Goal: Transaction & Acquisition: Purchase product/service

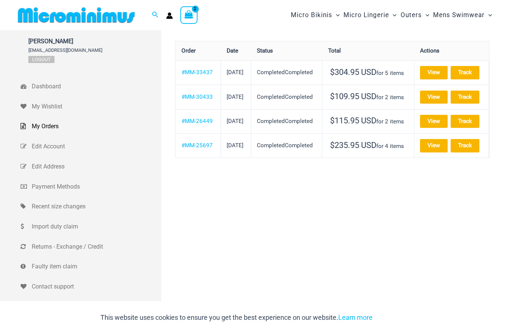
click at [446, 73] on link "View" at bounding box center [434, 72] width 28 height 13
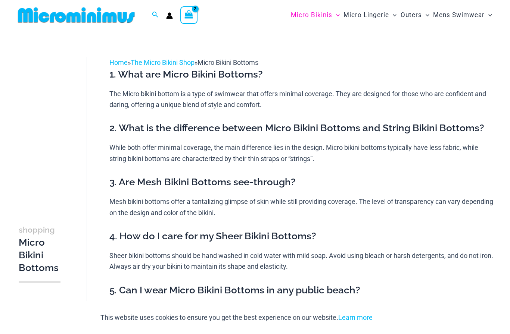
click at [105, 16] on img at bounding box center [76, 15] width 123 height 17
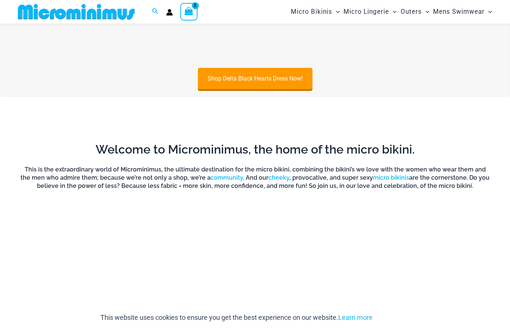
scroll to position [345, 0]
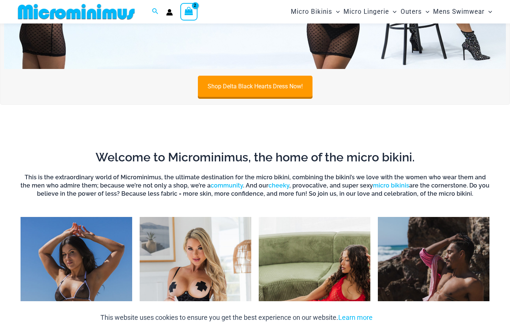
click at [268, 84] on link "Shop Delta Black Hearts Dress Now!" at bounding box center [255, 86] width 115 height 21
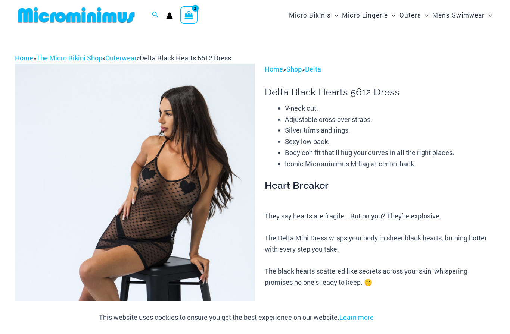
click at [162, 187] on img at bounding box center [135, 244] width 240 height 360
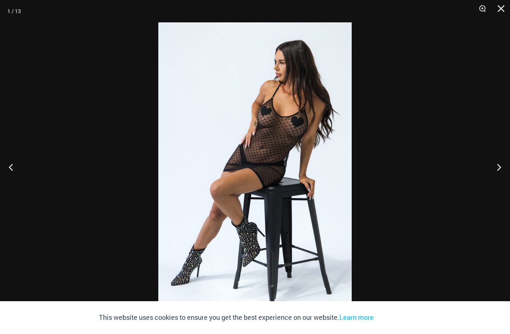
click at [499, 170] on button "Next" at bounding box center [496, 167] width 28 height 37
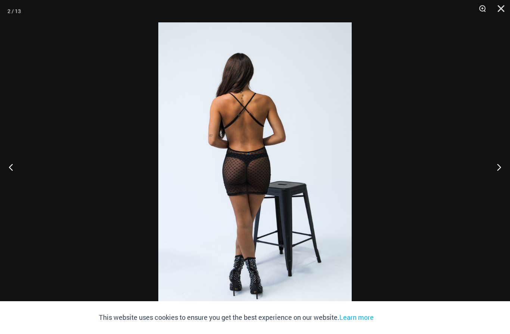
click at [499, 164] on button "Next" at bounding box center [496, 167] width 28 height 37
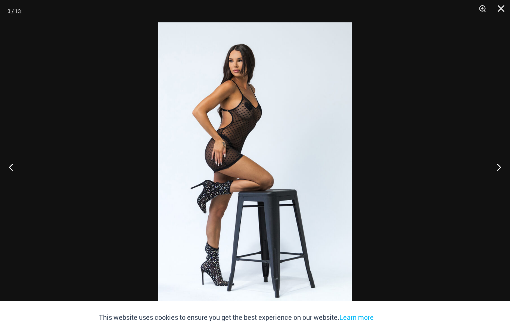
click at [498, 165] on button "Next" at bounding box center [496, 167] width 28 height 37
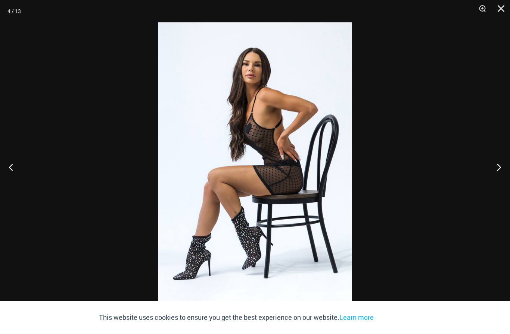
click at [496, 170] on button "Next" at bounding box center [496, 167] width 28 height 37
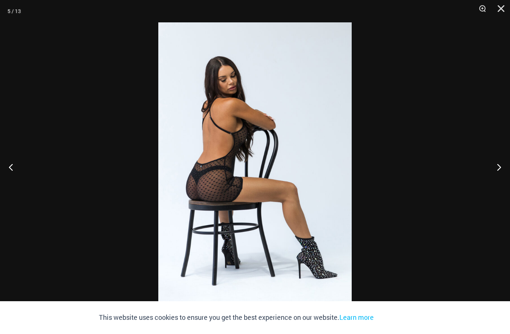
click at [497, 168] on button "Next" at bounding box center [496, 167] width 28 height 37
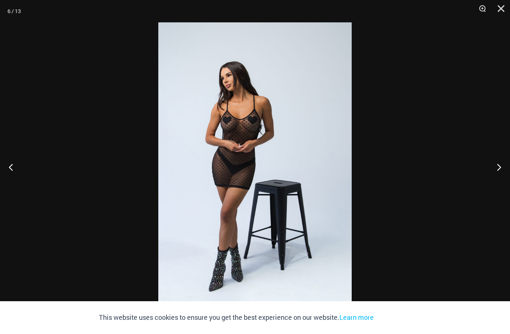
click at [497, 167] on button "Next" at bounding box center [496, 167] width 28 height 37
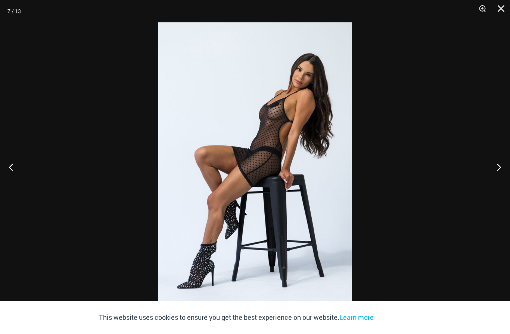
click at [497, 165] on button "Next" at bounding box center [496, 167] width 28 height 37
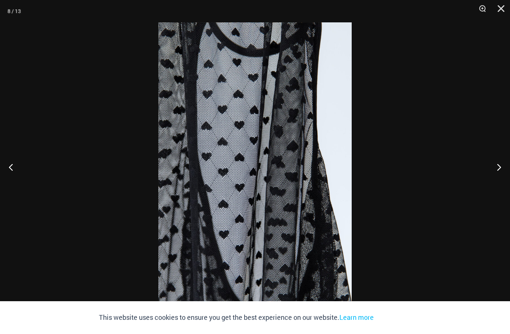
click at [494, 173] on button "Next" at bounding box center [496, 167] width 28 height 37
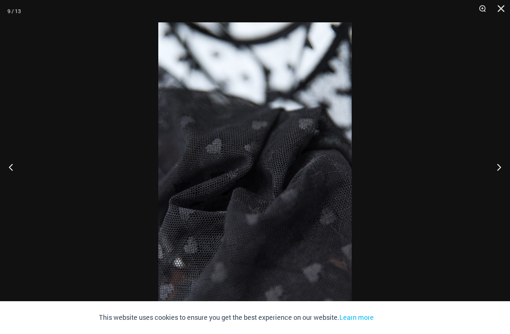
click at [494, 166] on button "Next" at bounding box center [496, 167] width 28 height 37
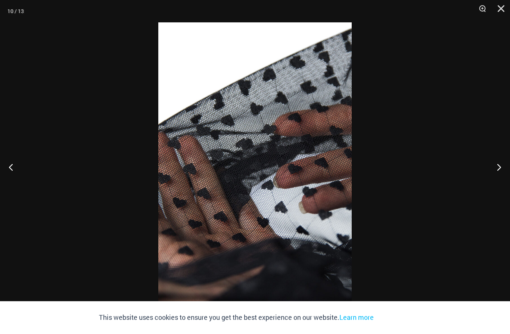
click at [495, 171] on button "Next" at bounding box center [496, 167] width 28 height 37
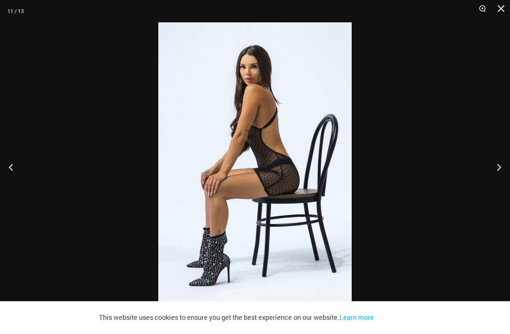
click at [494, 168] on button "Next" at bounding box center [496, 167] width 28 height 37
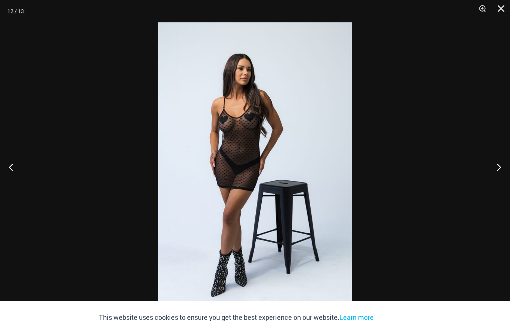
click at [493, 164] on button "Next" at bounding box center [496, 167] width 28 height 37
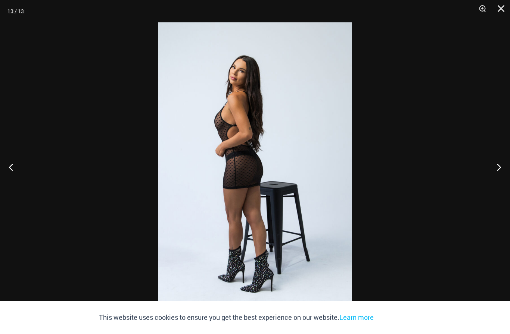
click at [499, 10] on button "Close" at bounding box center [498, 11] width 19 height 22
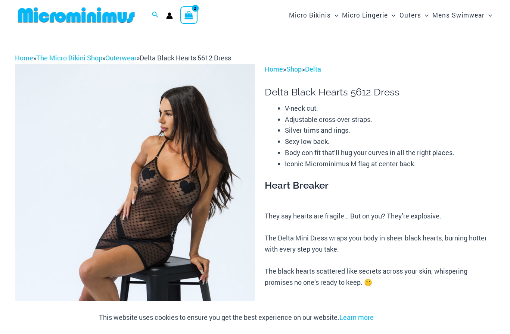
click at [295, 69] on link "Shop" at bounding box center [293, 69] width 15 height 9
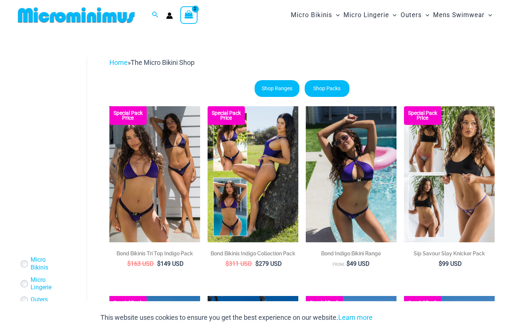
click at [193, 12] on icon "View Shopping Cart, 2 items" at bounding box center [189, 14] width 10 height 10
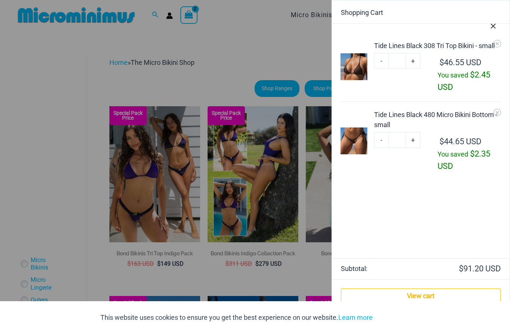
click at [279, 42] on div at bounding box center [255, 167] width 510 height 334
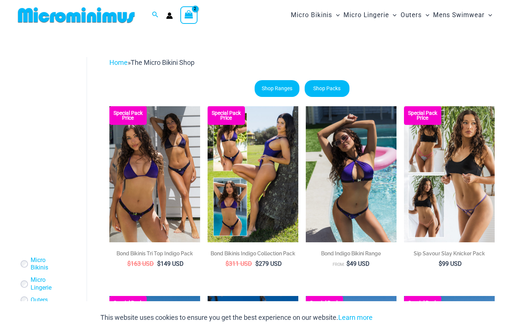
click at [155, 18] on icon "Search icon link" at bounding box center [155, 15] width 6 height 7
click at [199, 20] on input "Search for: Search" at bounding box center [203, 15] width 88 height 22
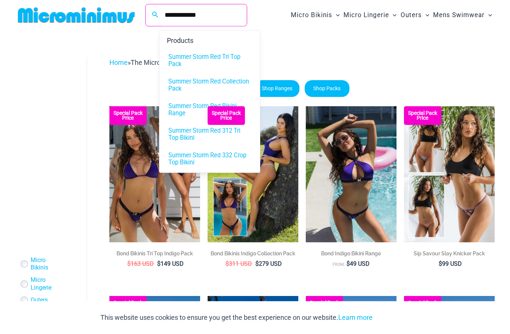
type input "**********"
click at [185, 140] on span "Summer Storm Red 312 Tri Top Bikini" at bounding box center [209, 134] width 82 height 14
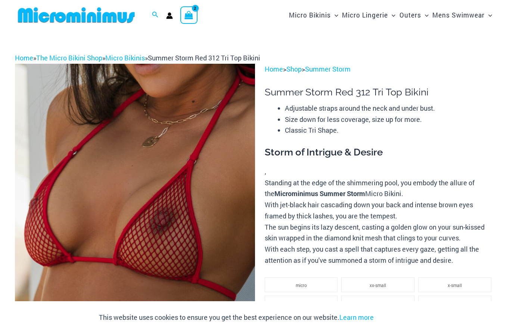
click at [337, 67] on link "Summer Storm" at bounding box center [328, 69] width 46 height 9
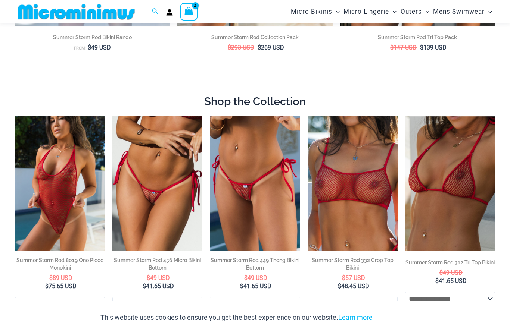
scroll to position [299, 0]
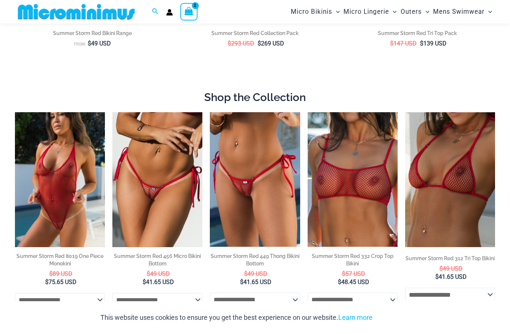
click at [15, 112] on img at bounding box center [15, 112] width 0 height 0
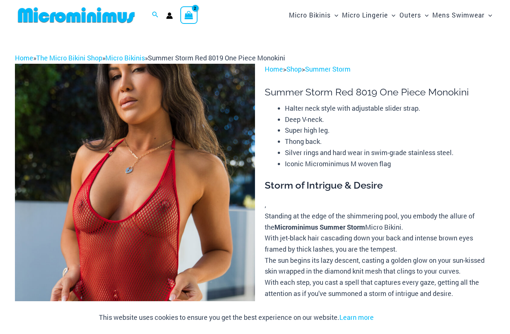
click at [80, 57] on link "The Micro Bikini Shop" at bounding box center [69, 57] width 66 height 9
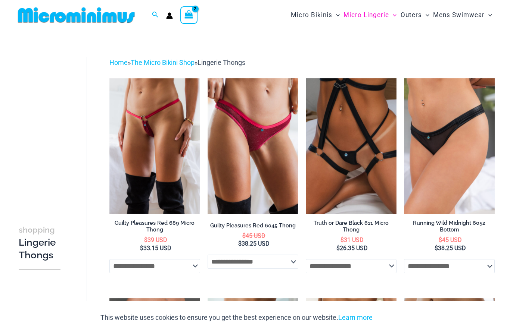
click at [184, 268] on select "**********" at bounding box center [154, 266] width 91 height 14
click at [183, 60] on link "The Micro Bikini Shop" at bounding box center [163, 63] width 64 height 8
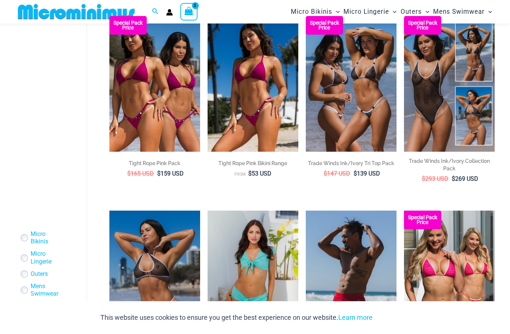
scroll to position [275, 0]
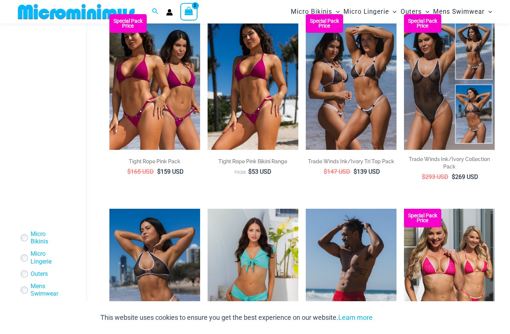
click at [208, 14] on img at bounding box center [208, 14] width 0 height 0
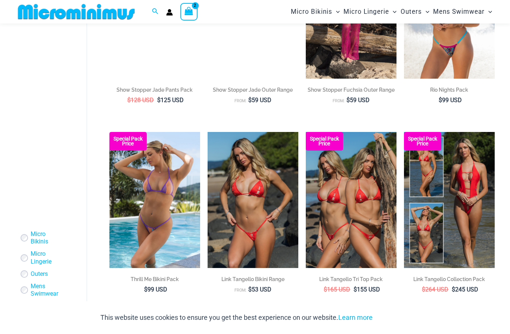
scroll to position [1321, 0]
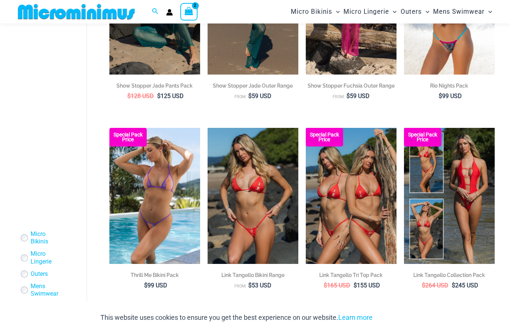
click at [208, 128] on img at bounding box center [208, 128] width 0 height 0
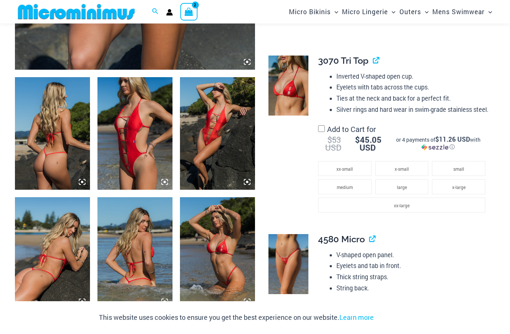
scroll to position [347, 0]
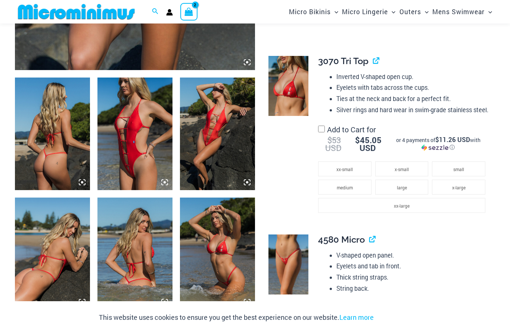
click at [352, 166] on span "xx-small" at bounding box center [344, 169] width 16 height 6
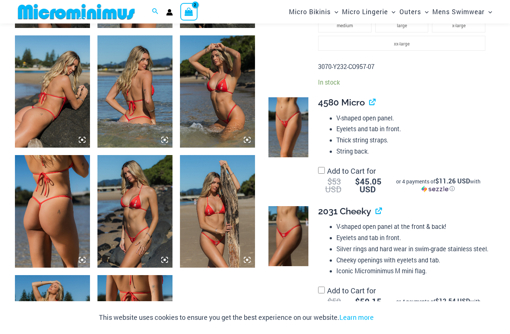
scroll to position [510, 0]
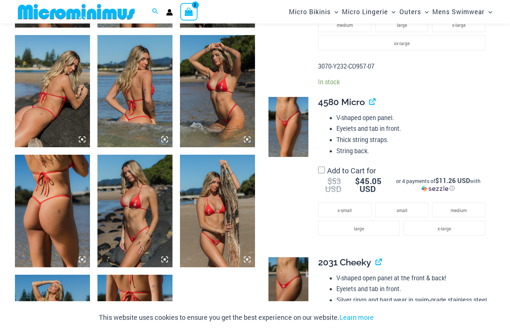
click at [350, 205] on li "x-small" at bounding box center [344, 210] width 53 height 15
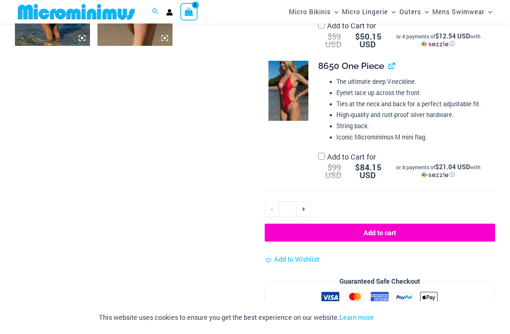
scroll to position [856, 0]
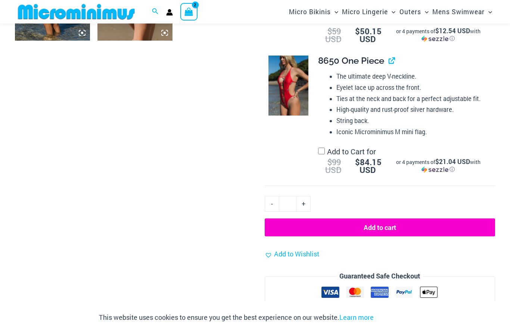
click at [383, 219] on button "Add to cart" at bounding box center [380, 228] width 230 height 18
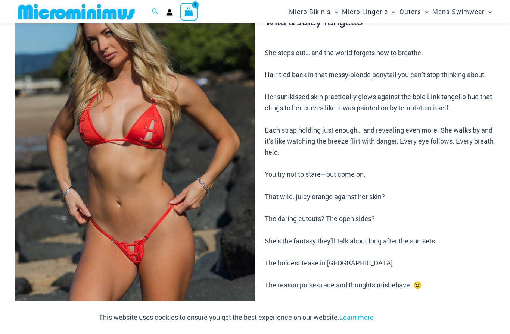
scroll to position [81, 0]
